Goal: Transaction & Acquisition: Purchase product/service

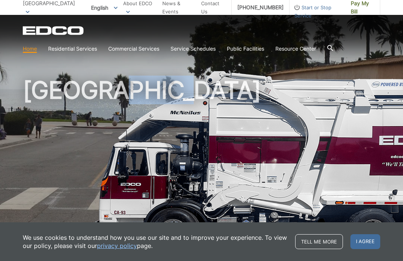
click at [89, 135] on h1 "[GEOGRAPHIC_DATA]" at bounding box center [201, 160] width 357 height 164
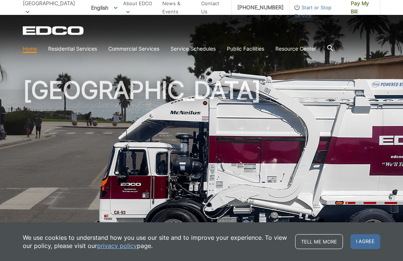
click at [353, 10] on span "Pay My Bill" at bounding box center [361, 7] width 23 height 16
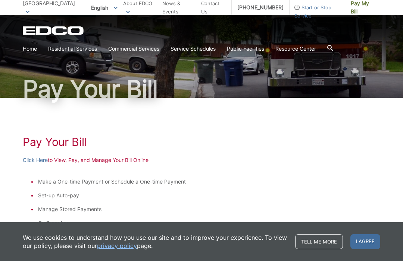
scroll to position [31, 0]
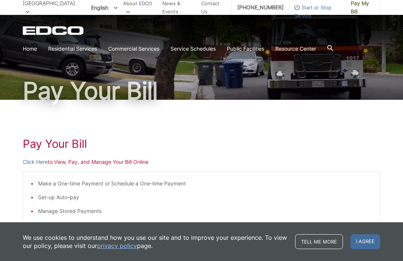
click at [128, 186] on li "Make a One-time Payment or Schedule a One-time Payment" at bounding box center [205, 184] width 334 height 8
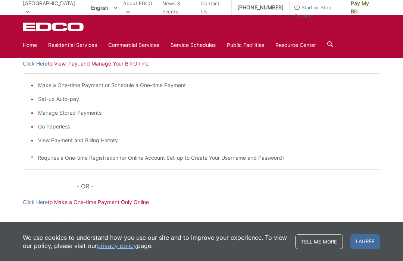
scroll to position [129, 0]
click at [106, 203] on p "Click Here to Make a One-time Payment Only Online" at bounding box center [201, 202] width 357 height 8
click at [80, 200] on p "Click Here to Make a One-time Payment Only Online" at bounding box center [201, 202] width 357 height 8
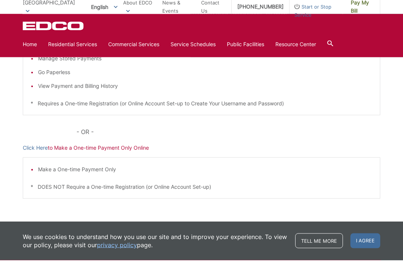
scroll to position [183, 0]
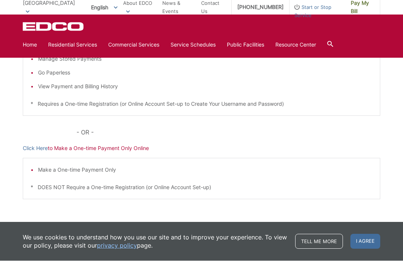
click at [339, 170] on li "Make a One-time Payment Only" at bounding box center [205, 170] width 334 height 8
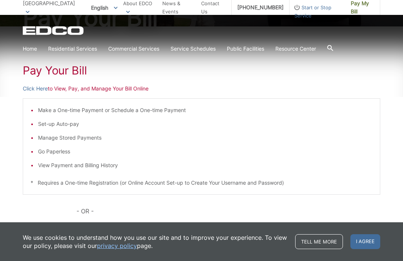
scroll to position [102, 0]
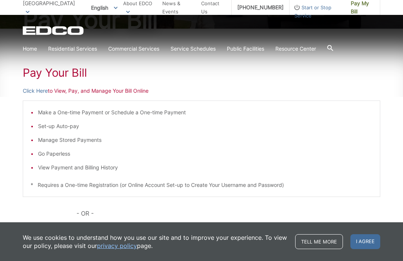
click at [76, 92] on p "Click Here to View, Pay, and Manage Your Bill Online" at bounding box center [201, 91] width 357 height 8
click at [89, 90] on p "Click Here to View, Pay, and Manage Your Bill Online" at bounding box center [201, 91] width 357 height 8
click at [70, 90] on p "Click Here to View, Pay, and Manage Your Bill Online" at bounding box center [201, 91] width 357 height 8
click at [44, 92] on link "Click Here" at bounding box center [35, 91] width 25 height 8
